Goal: Task Accomplishment & Management: Use online tool/utility

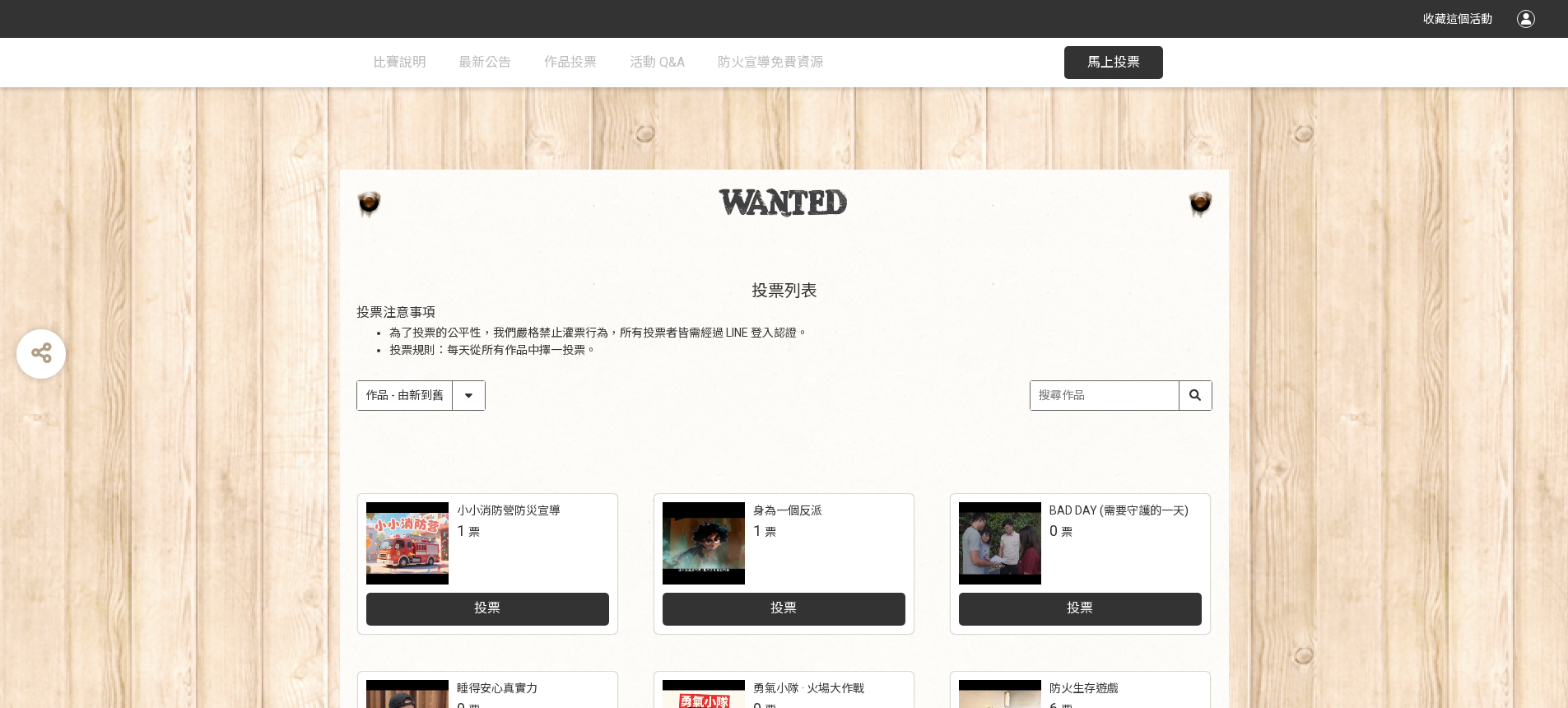
click at [1081, 396] on input "search" at bounding box center [1121, 395] width 181 height 29
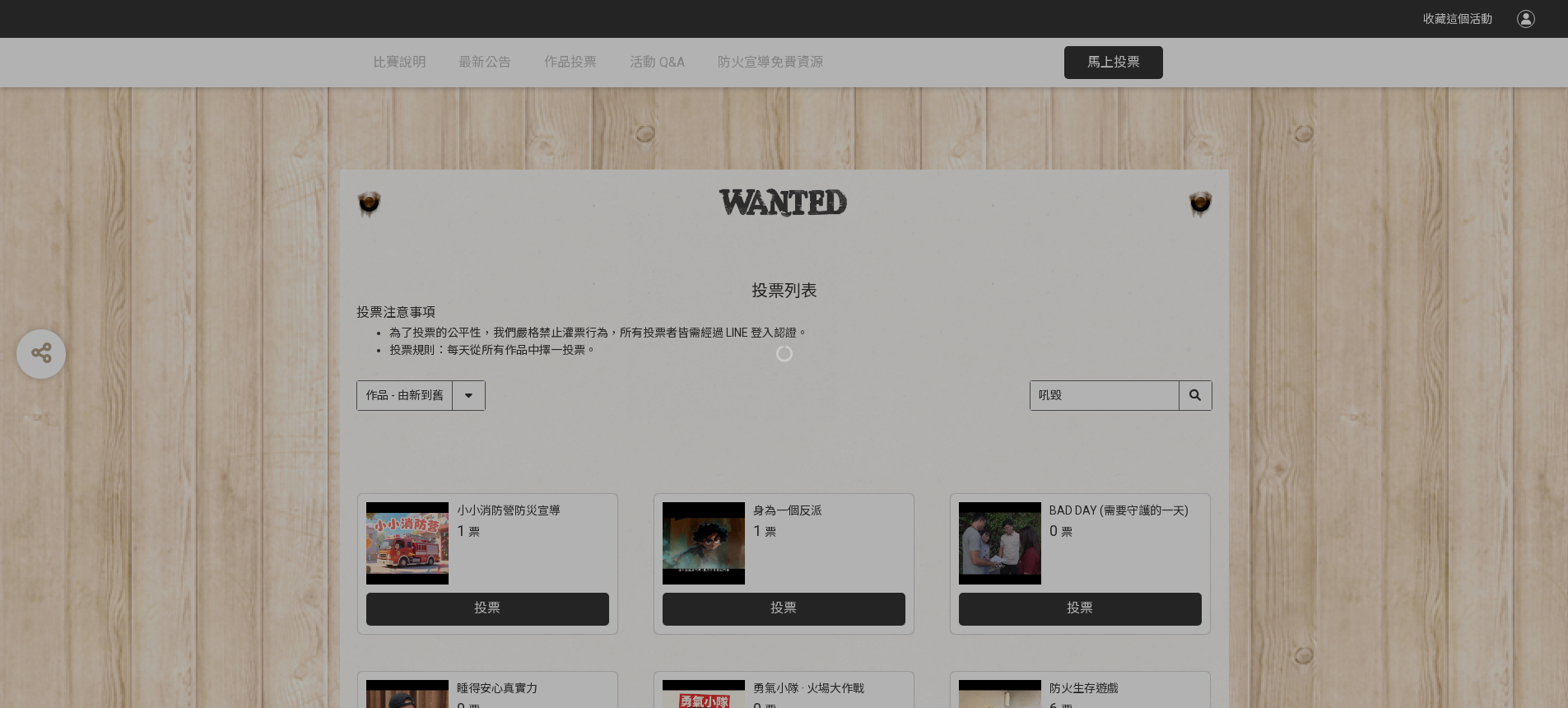
type input "吼"
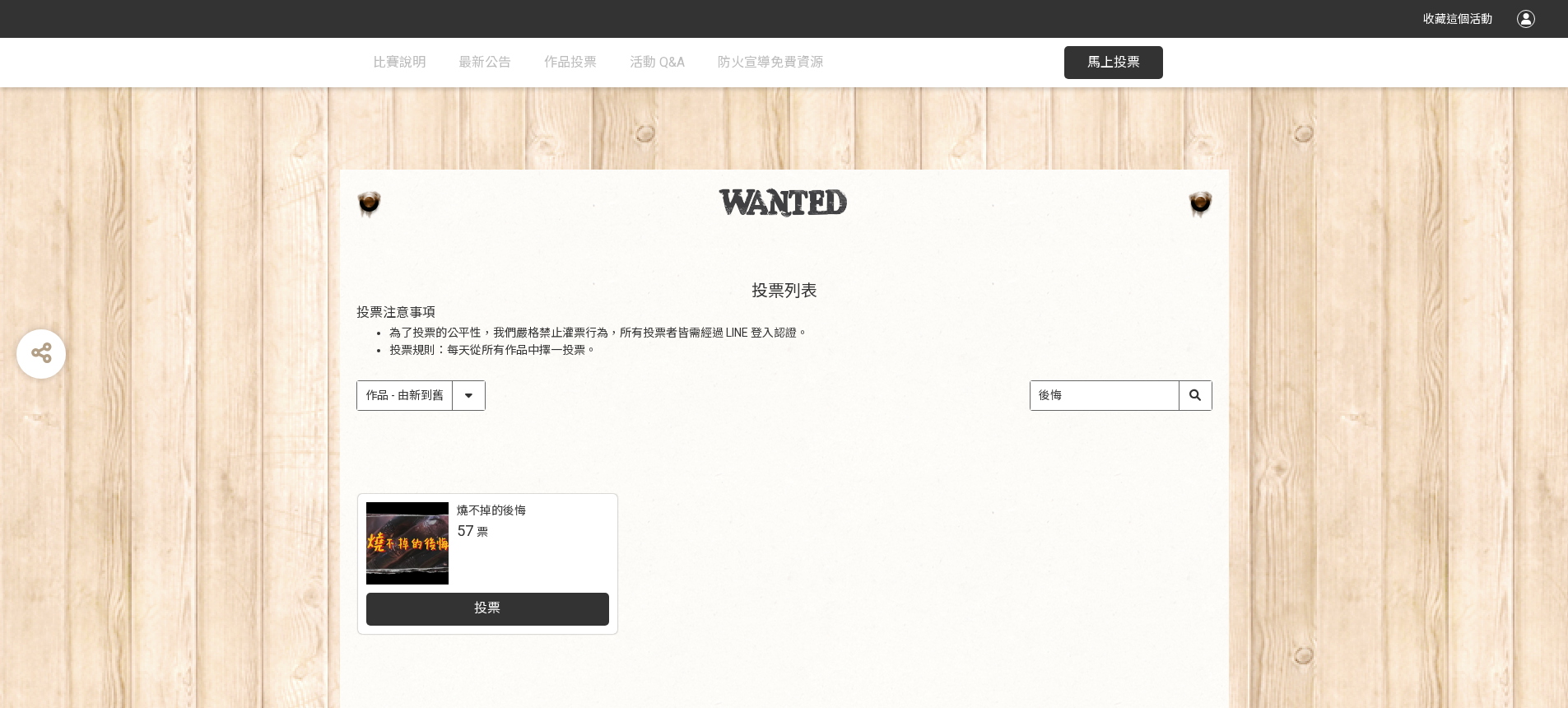
type input "後悔"
click at [416, 549] on div at bounding box center [408, 544] width 83 height 83
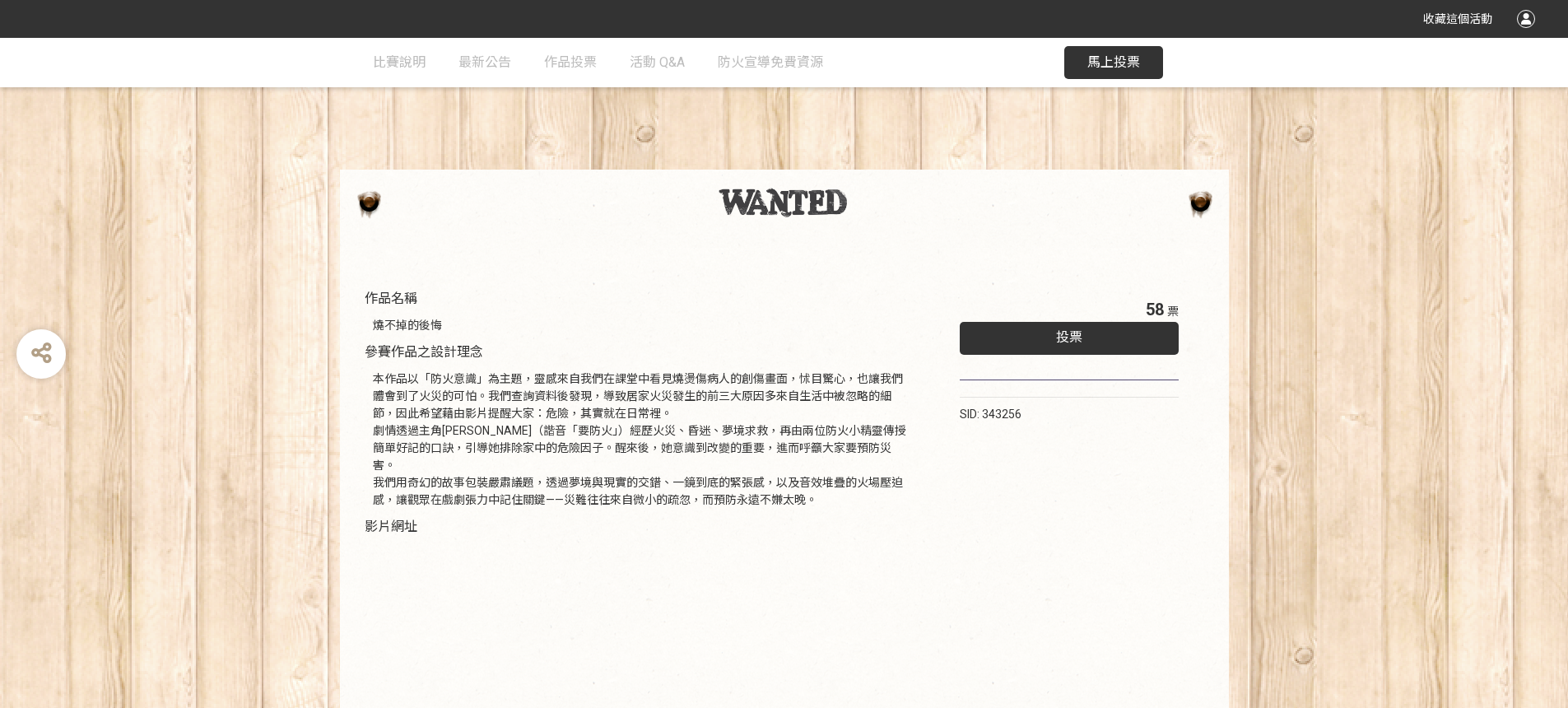
click at [1086, 353] on div "投票" at bounding box center [1070, 338] width 220 height 33
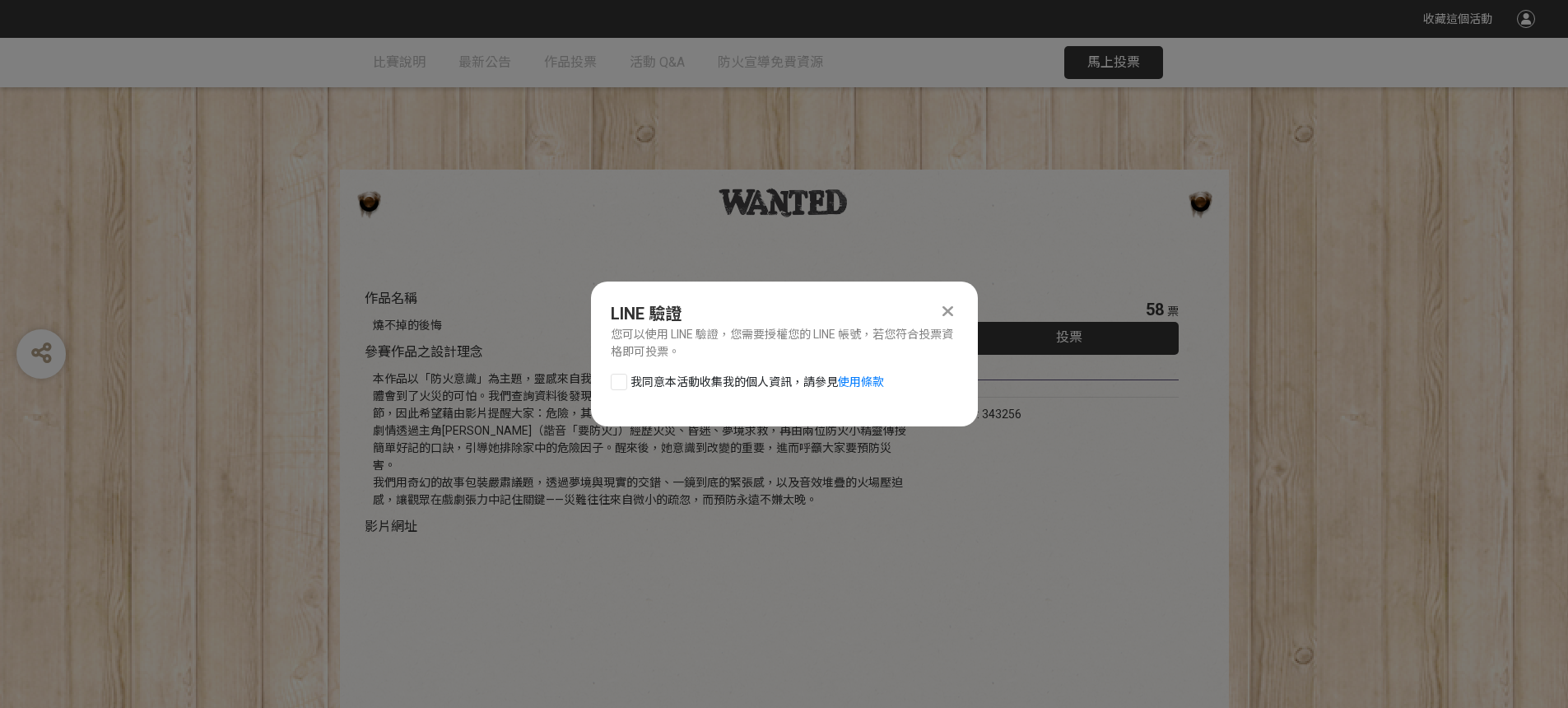
click at [676, 375] on span "我同意本活動收集我的個人資訊，請參見 使用條款" at bounding box center [757, 382] width 254 height 17
click at [622, 376] on input "我同意本活動收集我的個人資訊，請參見 使用條款" at bounding box center [616, 380] width 10 height 10
checkbox input "false"
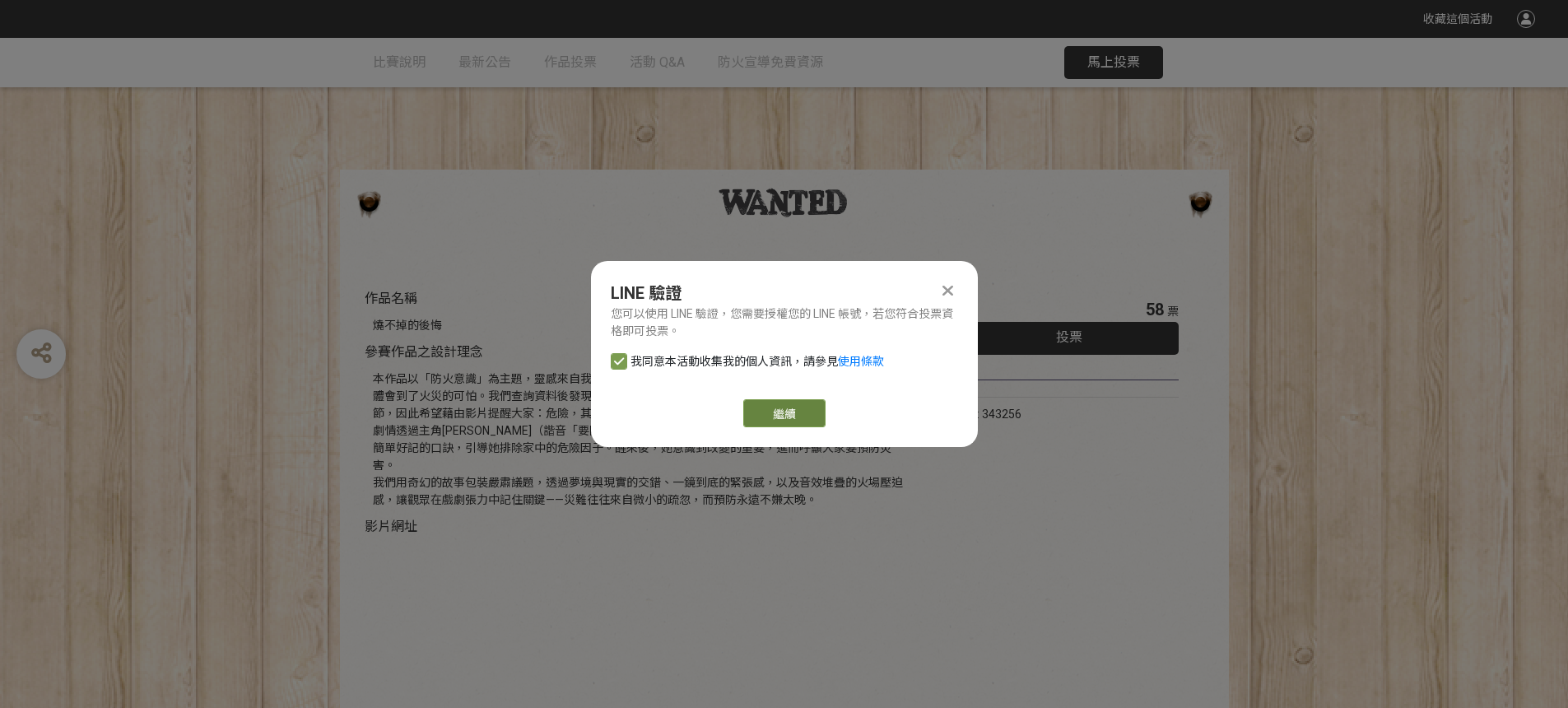
click at [777, 407] on link "繼續" at bounding box center [784, 413] width 83 height 28
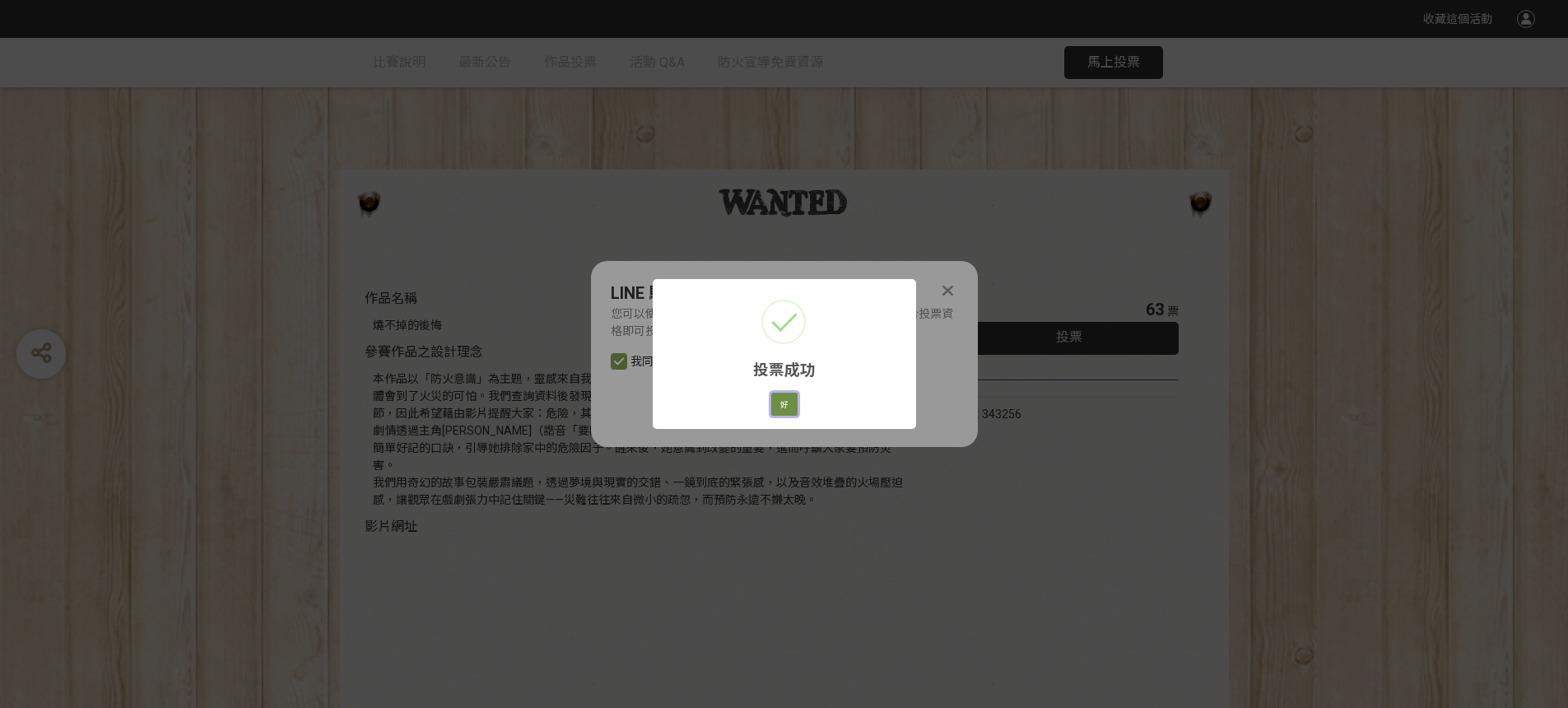
click at [785, 410] on button "好" at bounding box center [784, 404] width 26 height 23
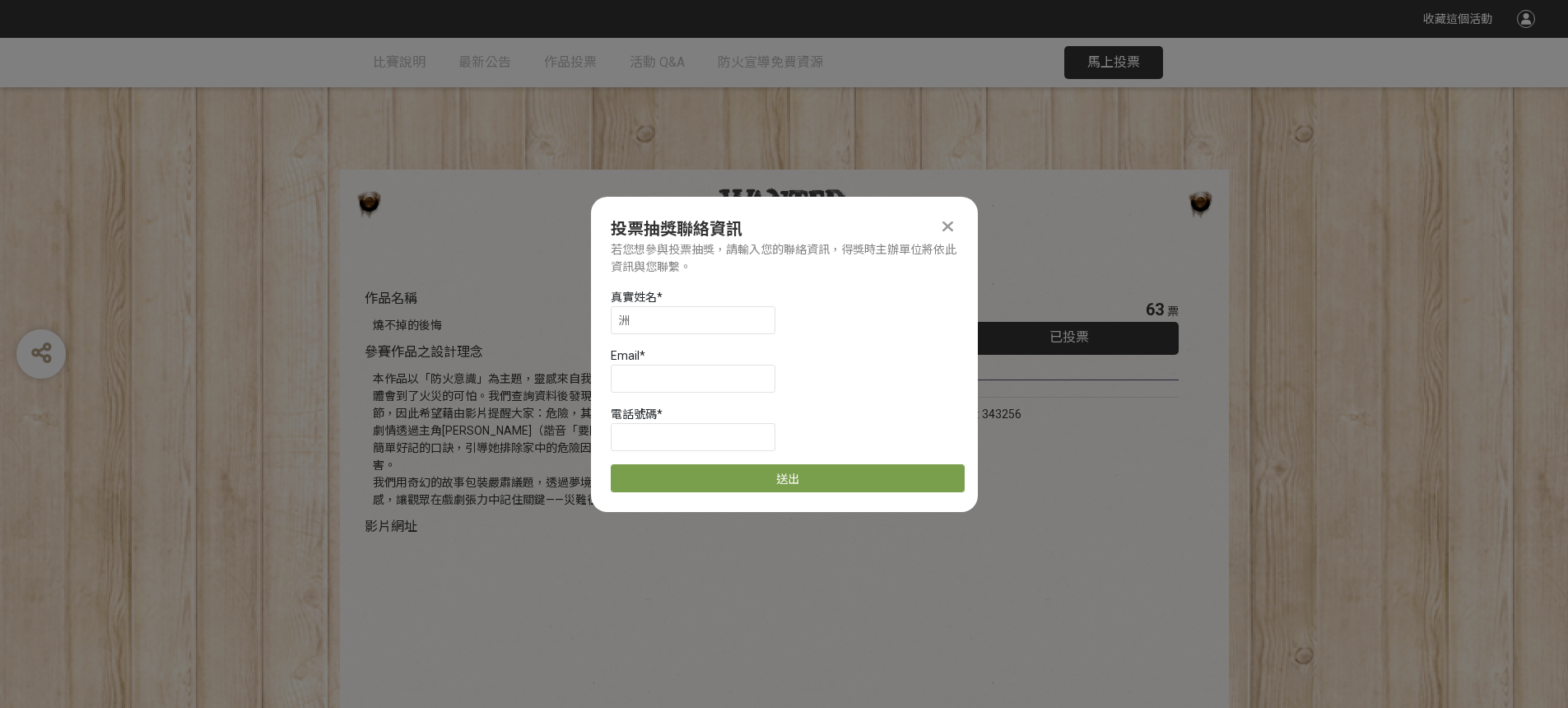
click at [946, 224] on icon at bounding box center [947, 226] width 10 height 17
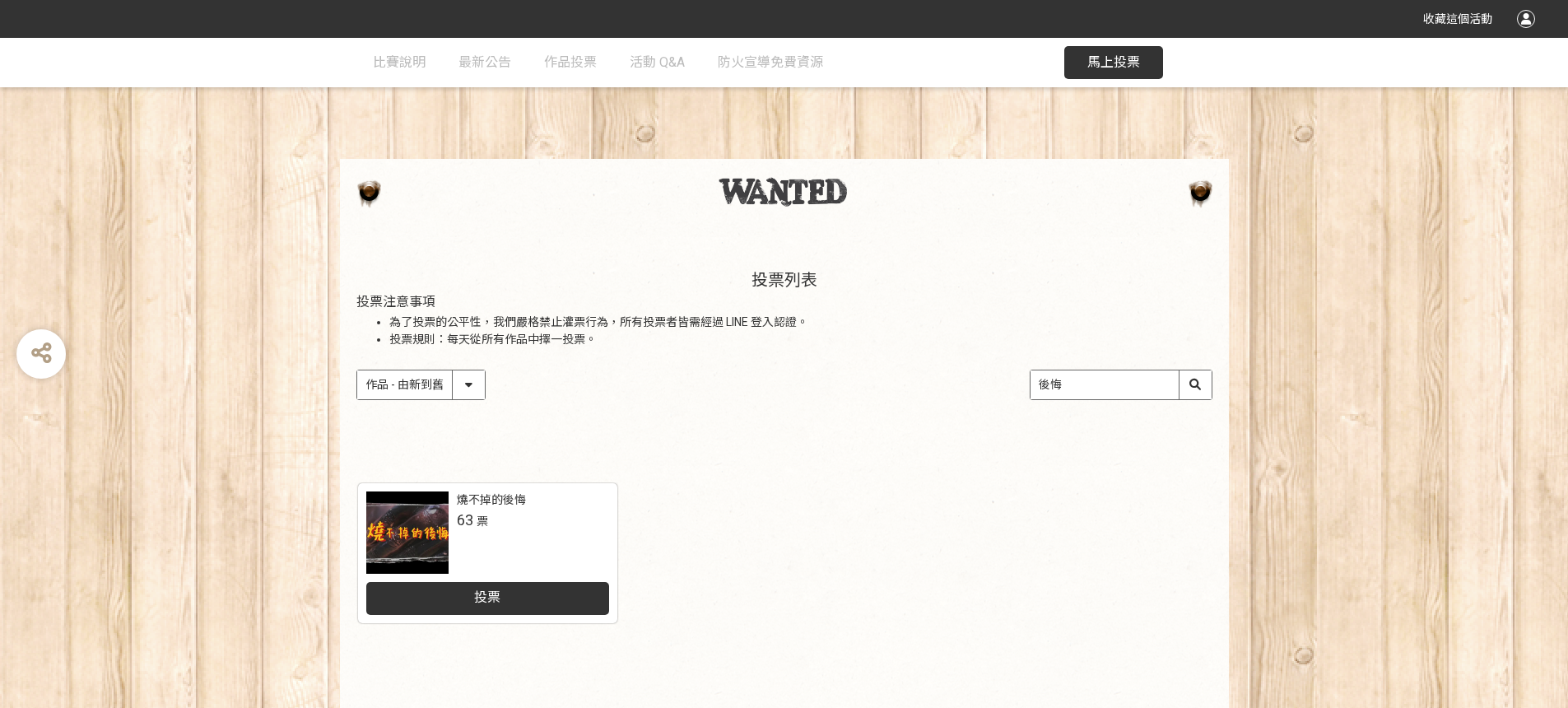
scroll to position [171, 0]
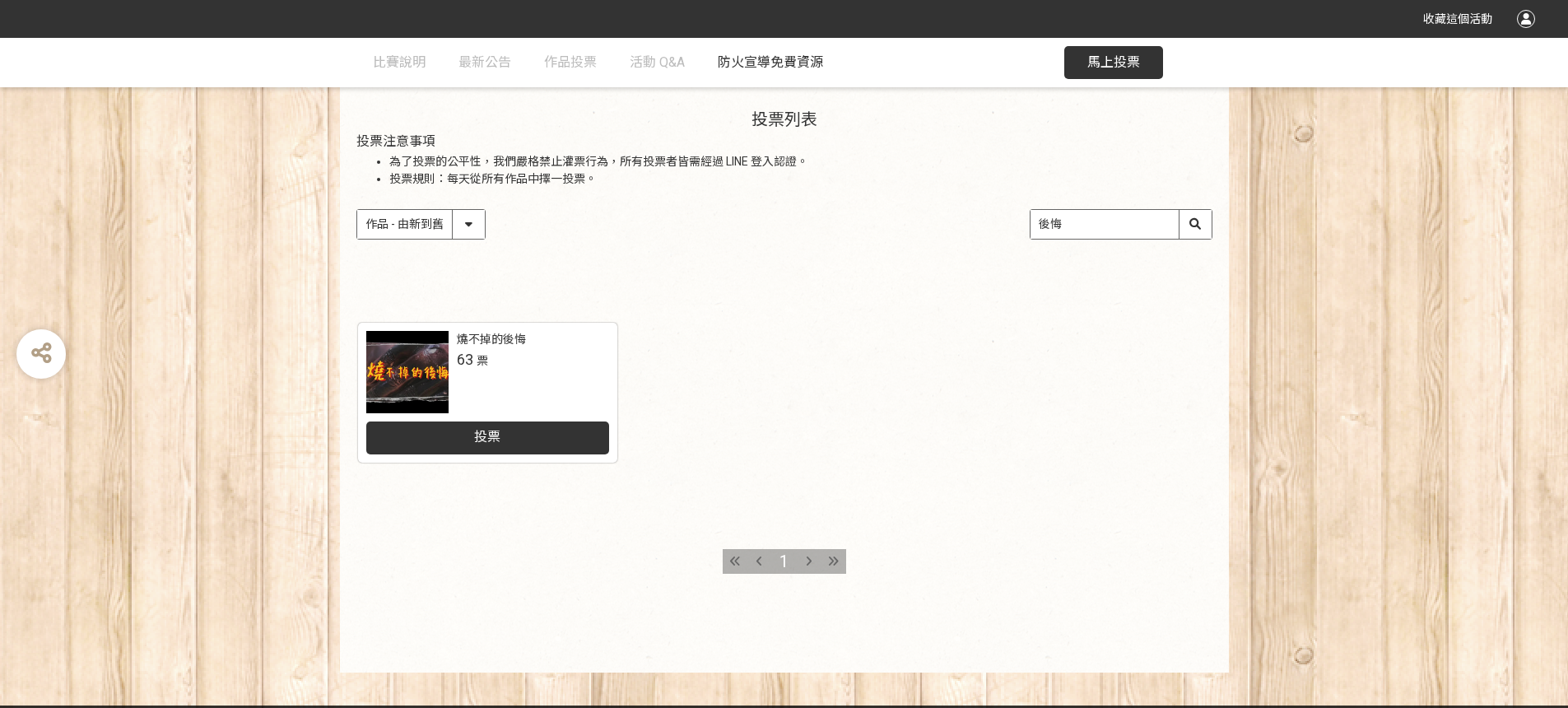
click at [803, 58] on span "防火宣導免費資源" at bounding box center [770, 62] width 105 height 16
